Goal: Task Accomplishment & Management: Manage account settings

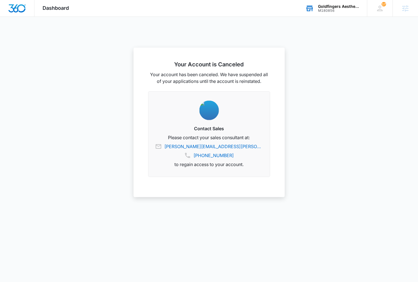
click at [314, 10] on icon at bounding box center [310, 8] width 8 height 8
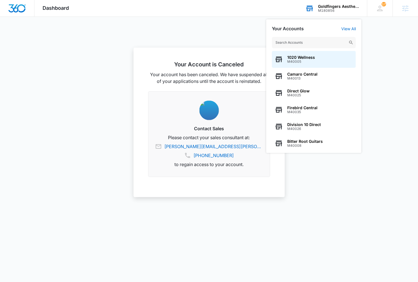
type input "w"
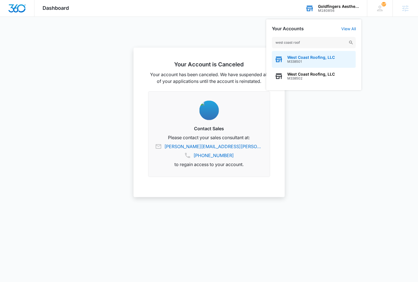
type input "west coast roof"
click at [305, 58] on span "West Coast Roofing, LLC" at bounding box center [311, 57] width 48 height 4
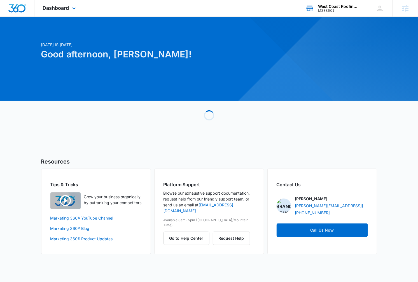
click at [73, 6] on icon at bounding box center [74, 8] width 7 height 7
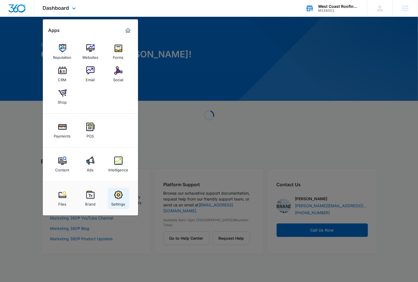
click at [114, 194] on link "Settings" at bounding box center [118, 198] width 21 height 21
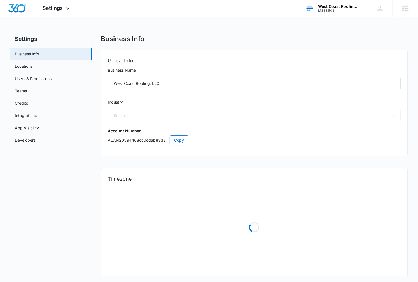
select select "4"
select select "US"
select select "America/Phoenix"
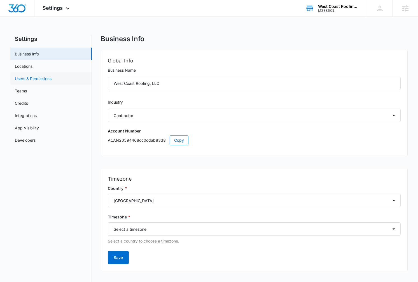
click at [52, 78] on link "Users & Permissions" at bounding box center [33, 79] width 37 height 6
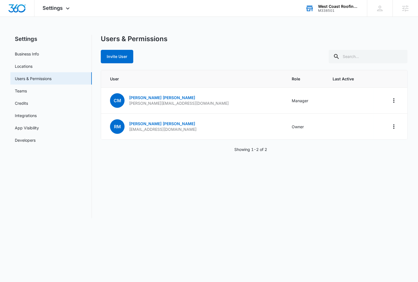
click at [332, 13] on div "West Coast Roofing, LLC M338501 Your Accounts View All" at bounding box center [332, 8] width 70 height 17
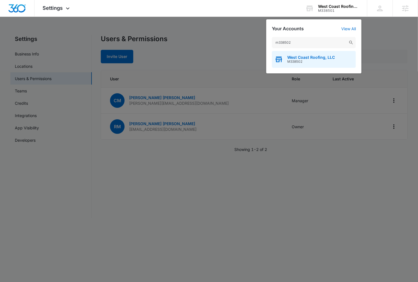
type input "m338502"
click at [311, 56] on span "West Coast Roofing, LLC" at bounding box center [311, 57] width 48 height 4
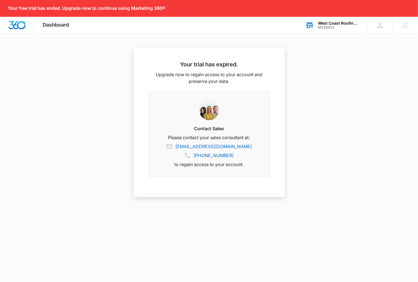
click at [341, 22] on div "West Coast Roofing, LLC" at bounding box center [338, 23] width 41 height 4
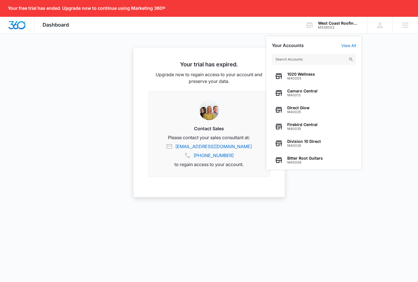
click at [311, 59] on input "text" at bounding box center [314, 59] width 84 height 11
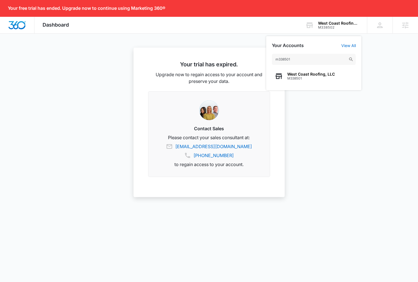
type input "m338501"
click at [301, 74] on span "West Coast Roofing, LLC" at bounding box center [311, 74] width 48 height 4
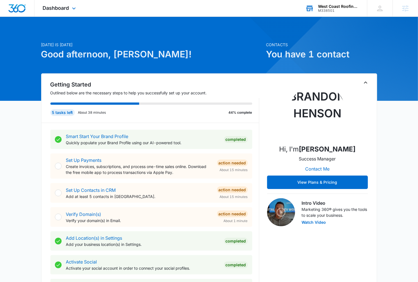
click at [329, 9] on div "M338501" at bounding box center [338, 11] width 41 height 4
